Goal: Task Accomplishment & Management: Use online tool/utility

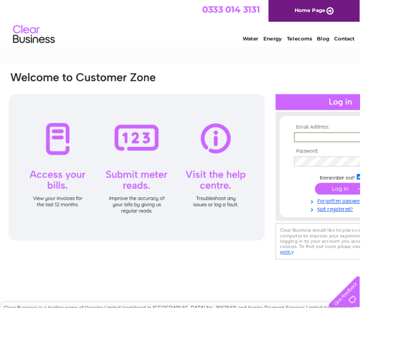
type input "Brettakawedge@yahoo.co.uk"
click at [392, 218] on input "submit" at bounding box center [392, 216] width 59 height 13
click at [400, 222] on input "submit" at bounding box center [392, 215] width 59 height 13
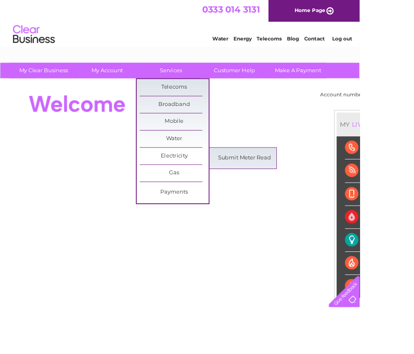
click at [295, 183] on link "Submit Meter Read" at bounding box center [281, 181] width 79 height 19
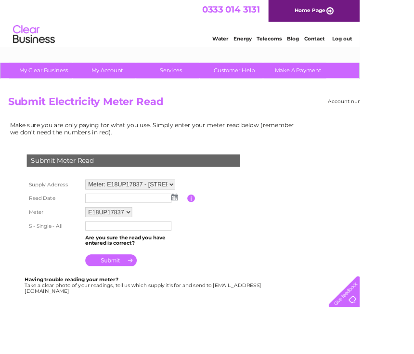
click at [196, 231] on input "text" at bounding box center [147, 228] width 99 height 11
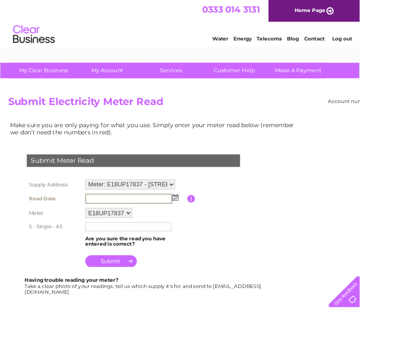
click at [203, 231] on img at bounding box center [201, 227] width 7 height 8
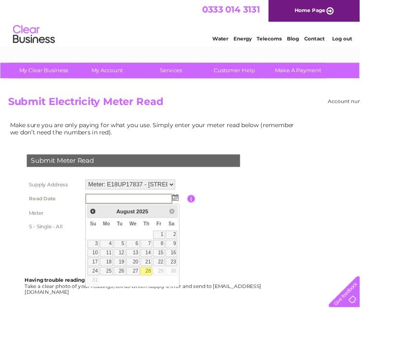
click at [170, 312] on link "28" at bounding box center [168, 312] width 13 height 10
type input "2025/08/28"
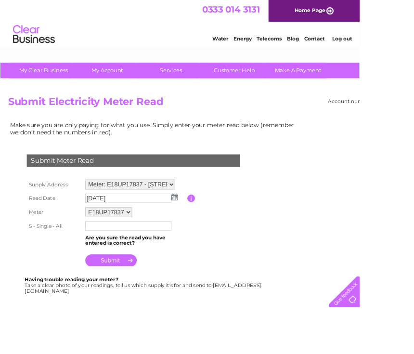
click at [181, 263] on input "text" at bounding box center [147, 260] width 99 height 11
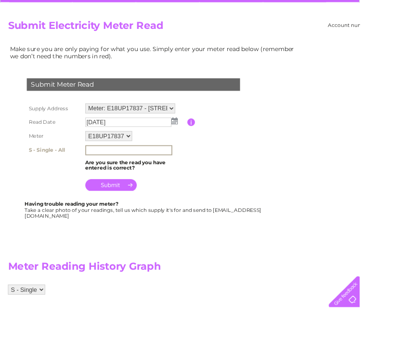
scroll to position [84, 0]
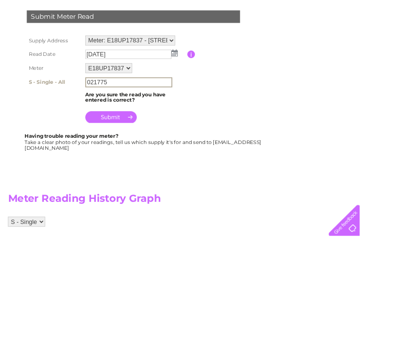
type input "021775"
click at [132, 210] on input "submit" at bounding box center [127, 216] width 59 height 13
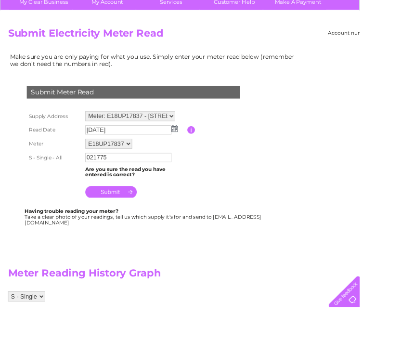
scroll to position [0, 0]
